Goal: Find specific page/section: Find specific page/section

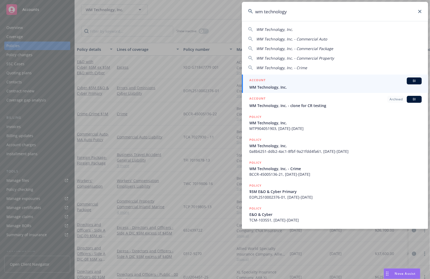
type input "wm technology"
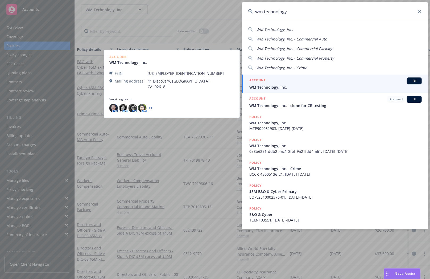
click at [339, 81] on div "ACCOUNT BI" at bounding box center [335, 80] width 172 height 7
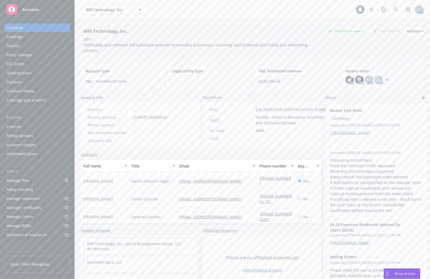
click at [20, 48] on div "Policies" at bounding box center [37, 45] width 62 height 9
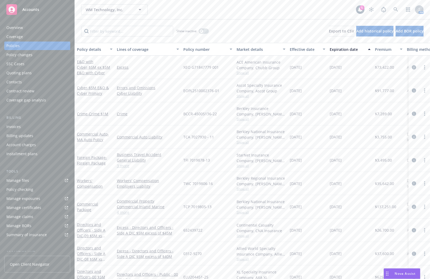
click at [32, 181] on link "Manage files" at bounding box center [37, 180] width 66 height 9
